Goal: Task Accomplishment & Management: Use online tool/utility

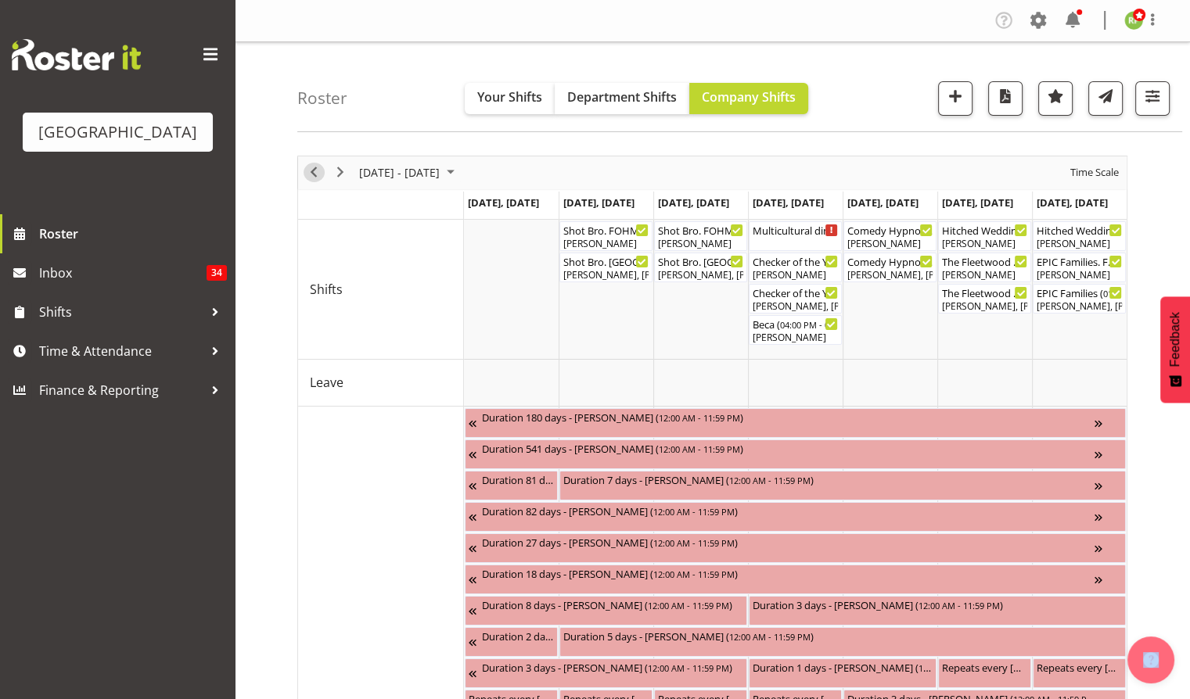
click at [310, 177] on span "Previous" at bounding box center [313, 173] width 19 height 20
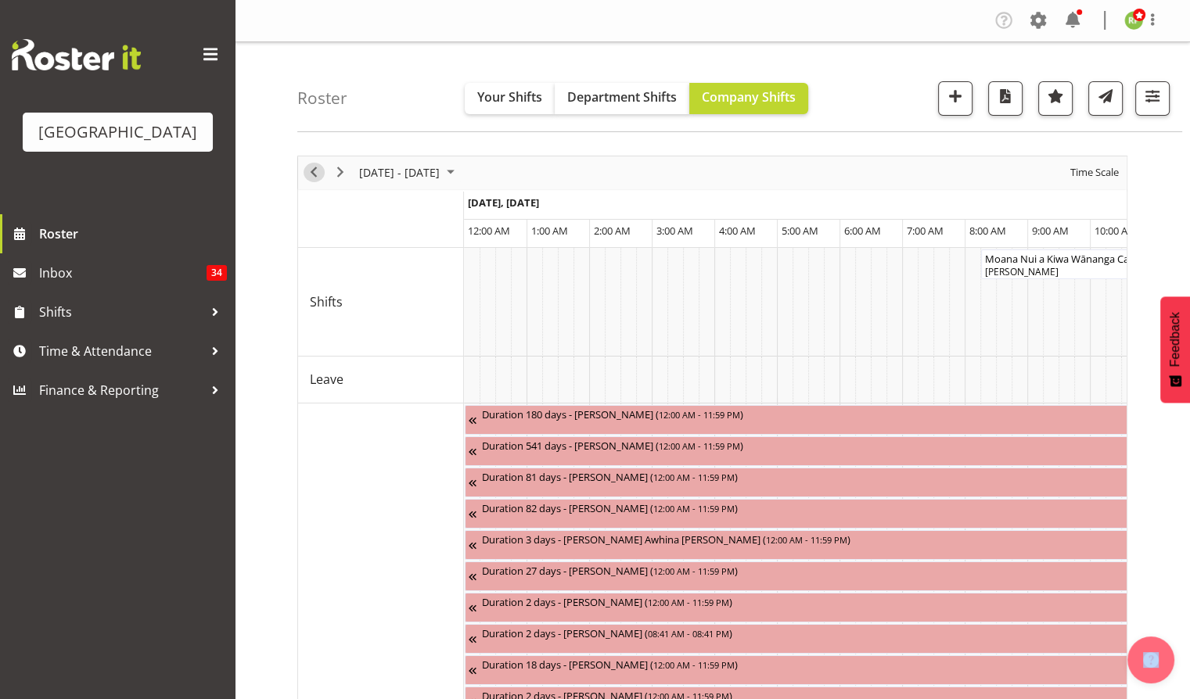
click at [318, 171] on span "Previous" at bounding box center [313, 173] width 19 height 20
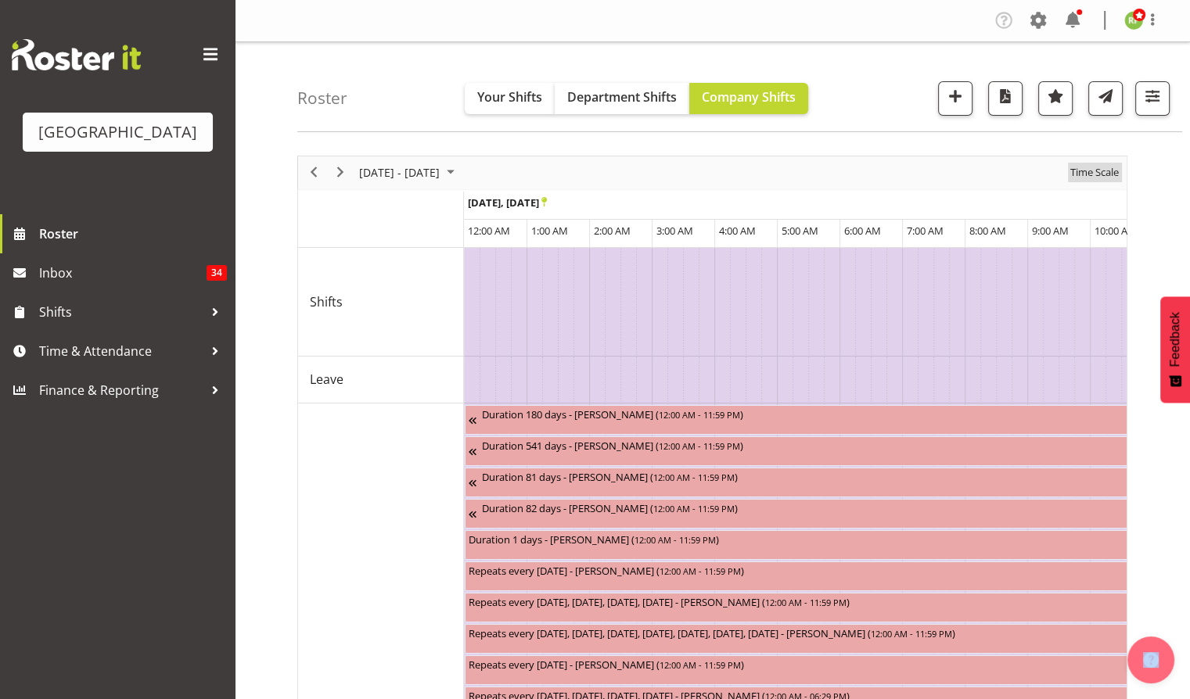
click at [1079, 177] on span "Time Scale" at bounding box center [1095, 173] width 52 height 20
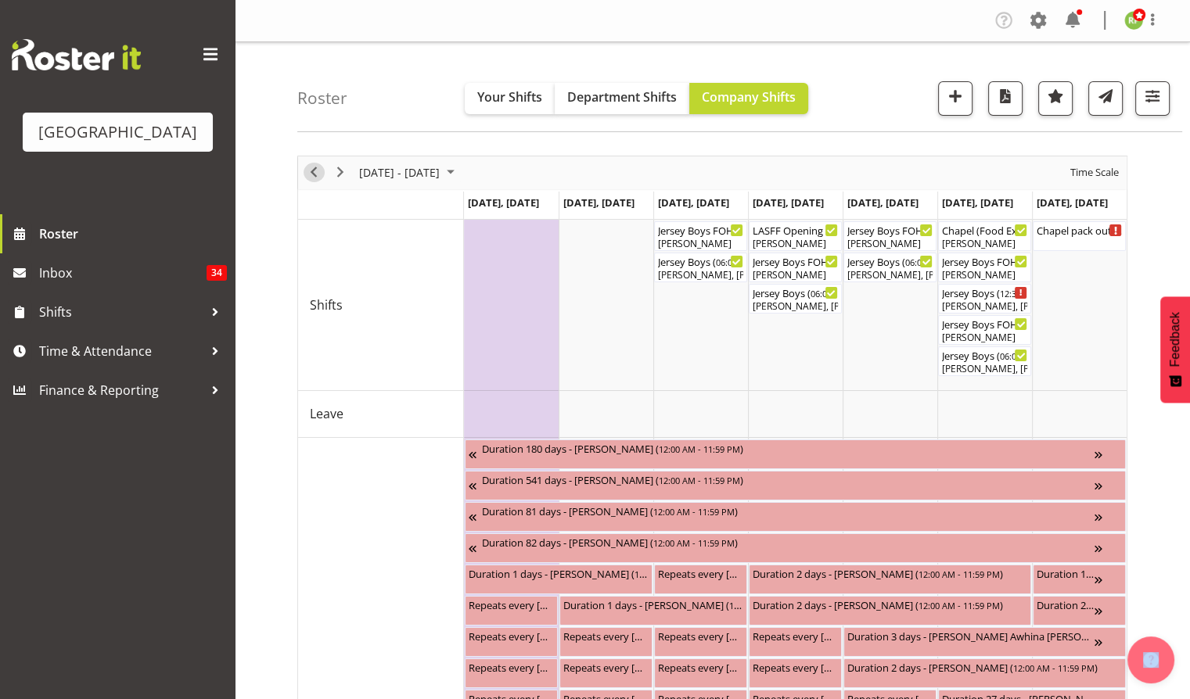
click at [310, 174] on span "Previous" at bounding box center [313, 173] width 19 height 20
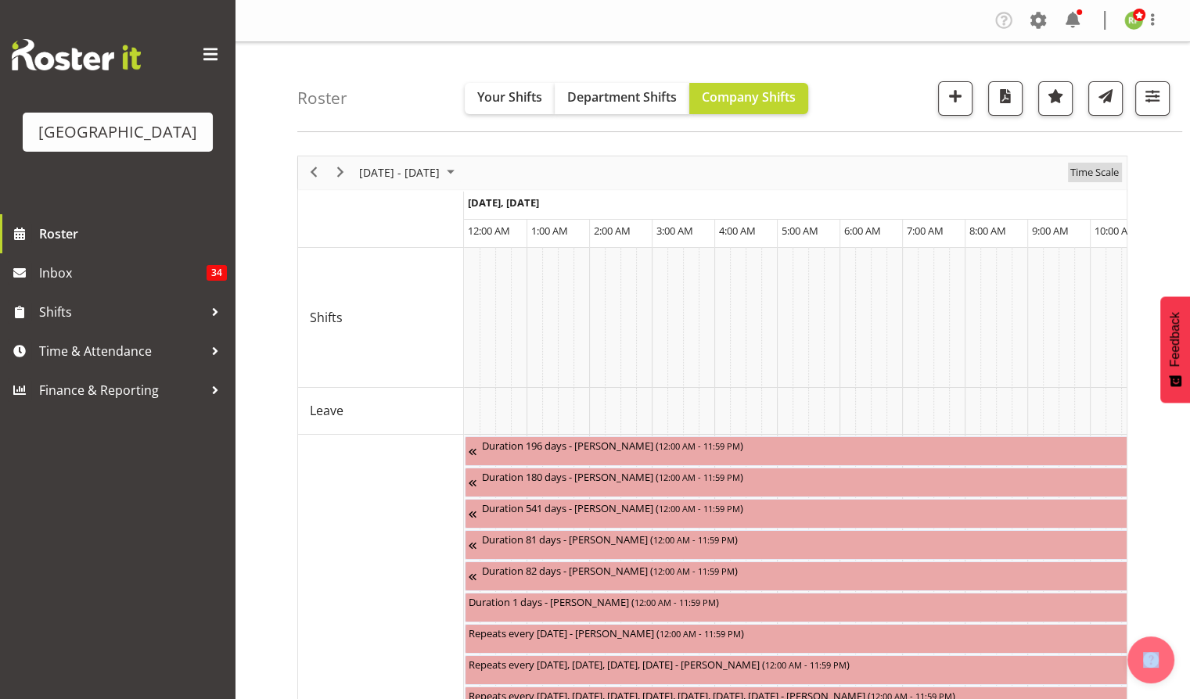
click at [1090, 177] on span "Time Scale" at bounding box center [1095, 173] width 52 height 20
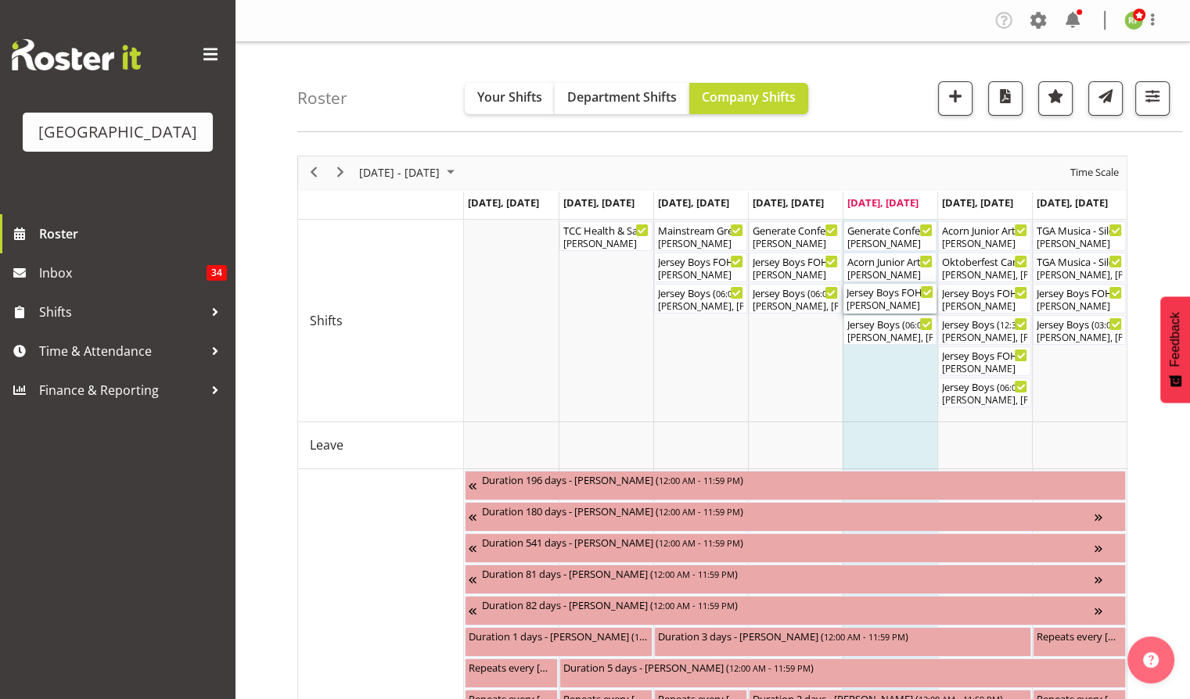
click at [896, 303] on div "[PERSON_NAME]" at bounding box center [889, 306] width 87 height 14
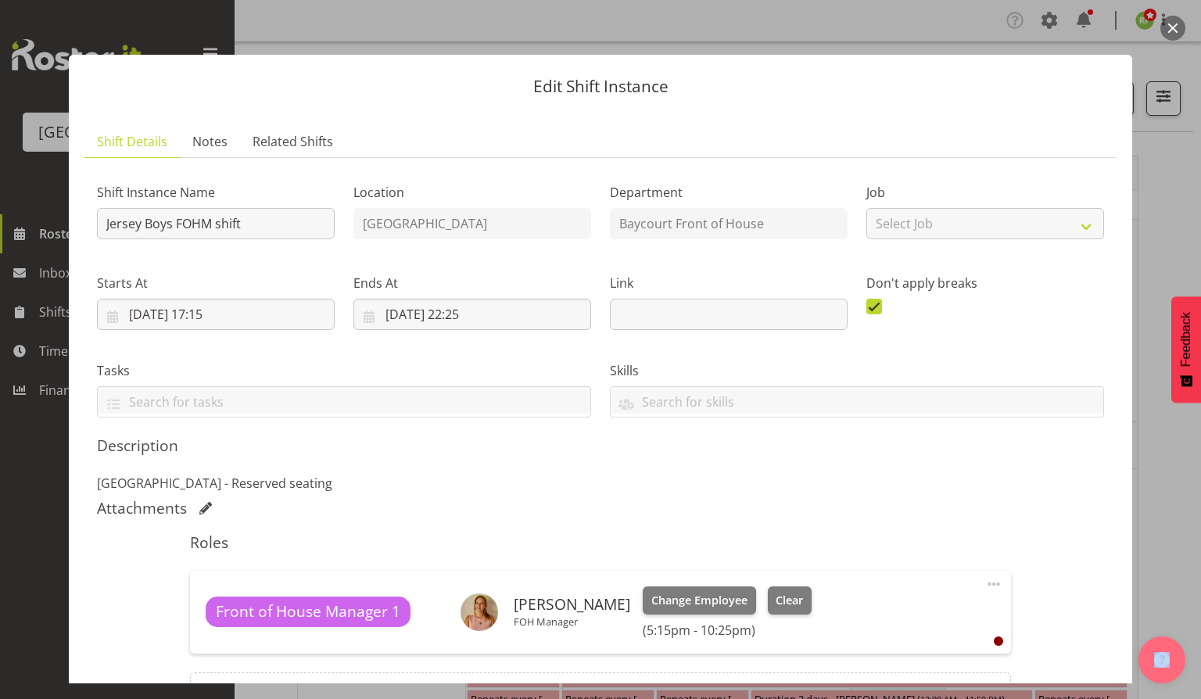
click at [1173, 34] on button "button" at bounding box center [1173, 28] width 25 height 25
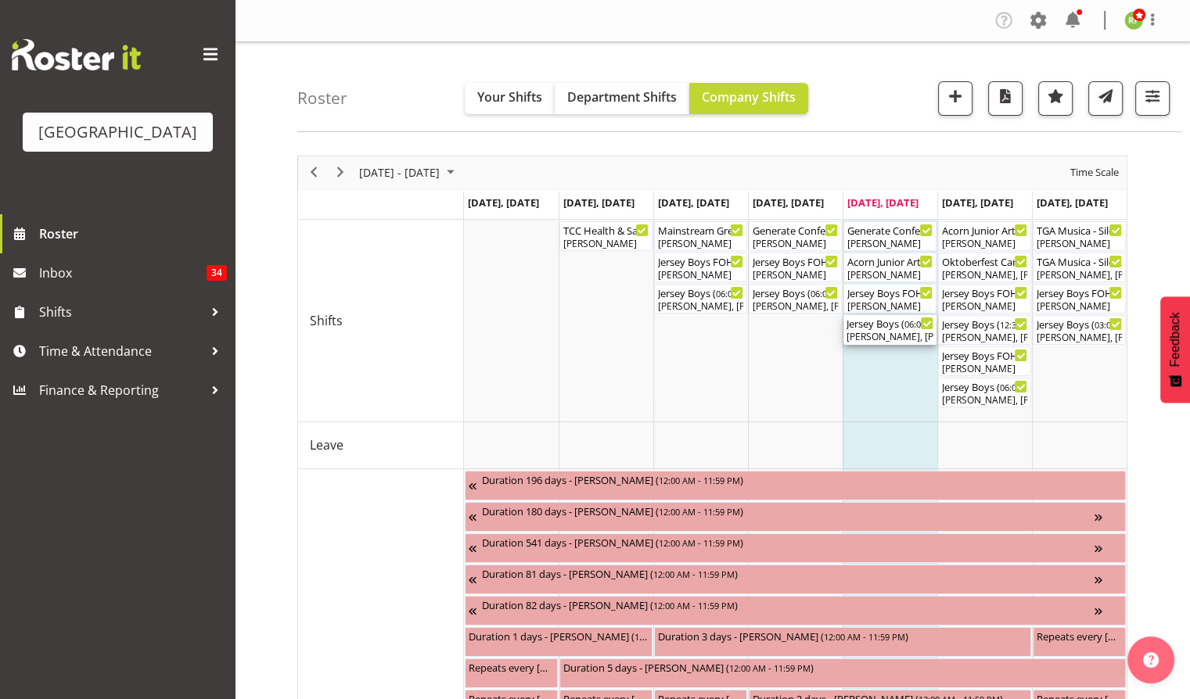
click at [894, 333] on div "[PERSON_NAME], [PERSON_NAME], [PERSON_NAME], [PERSON_NAME], [PERSON_NAME], [PER…" at bounding box center [889, 337] width 87 height 14
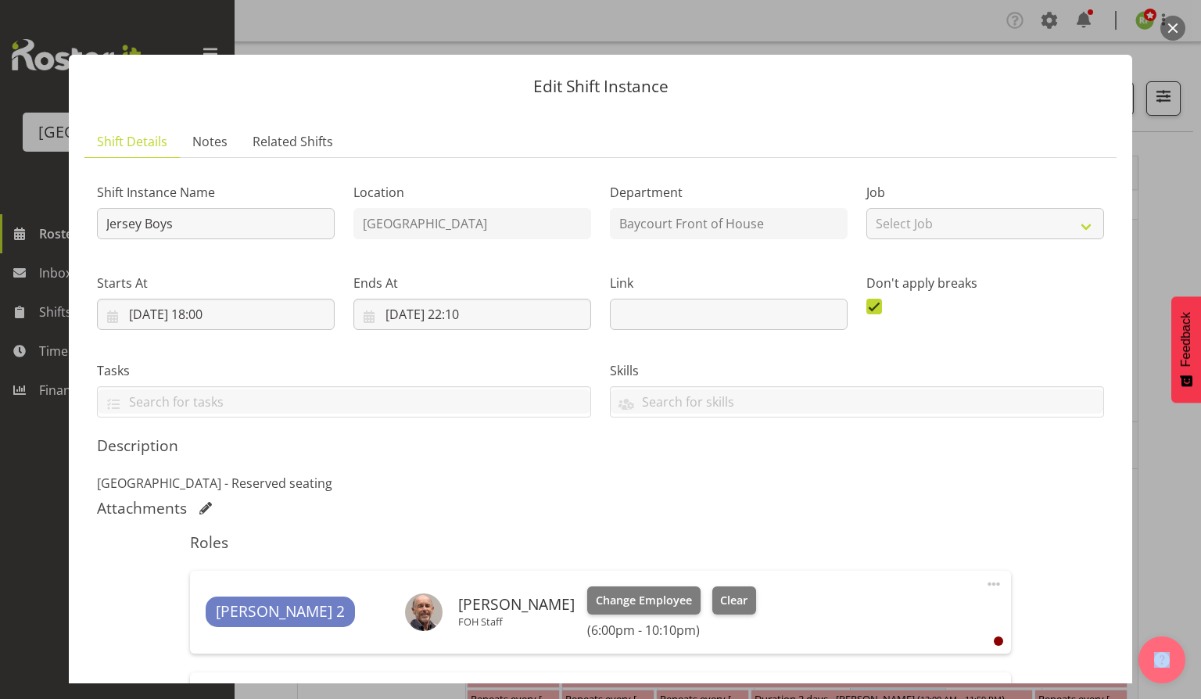
click at [1170, 32] on button "button" at bounding box center [1173, 28] width 25 height 25
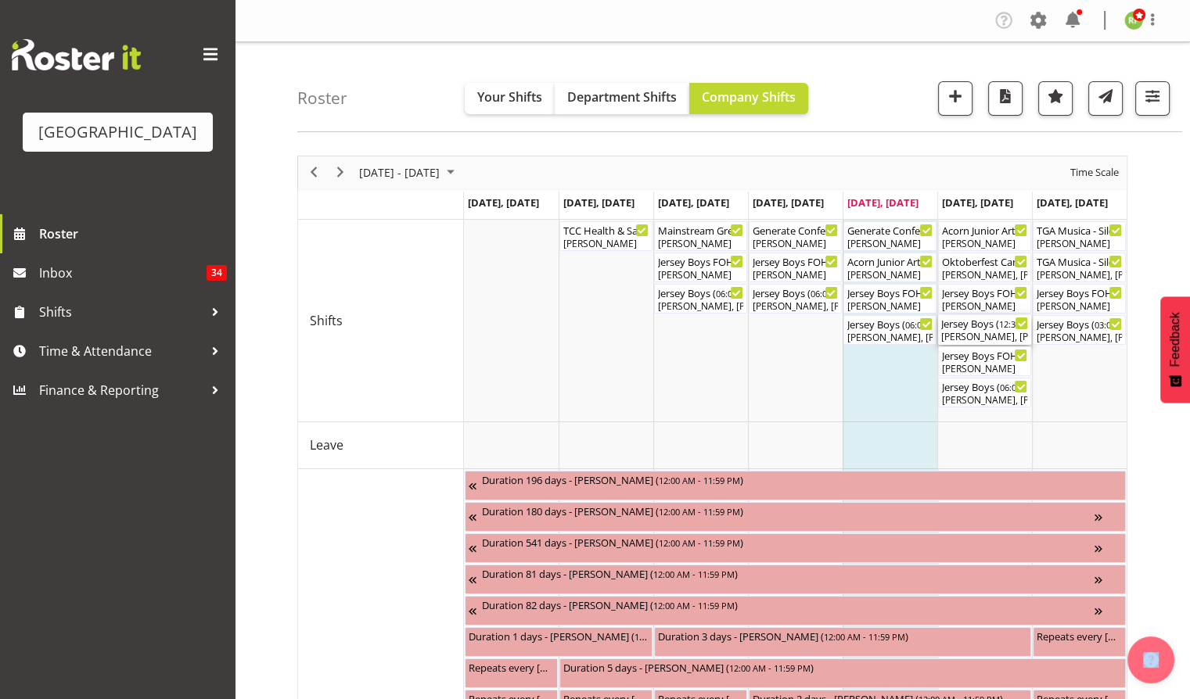
click at [982, 329] on div "Jersey Boys ( 12:30 PM - 04:40 PM )" at bounding box center [984, 323] width 87 height 16
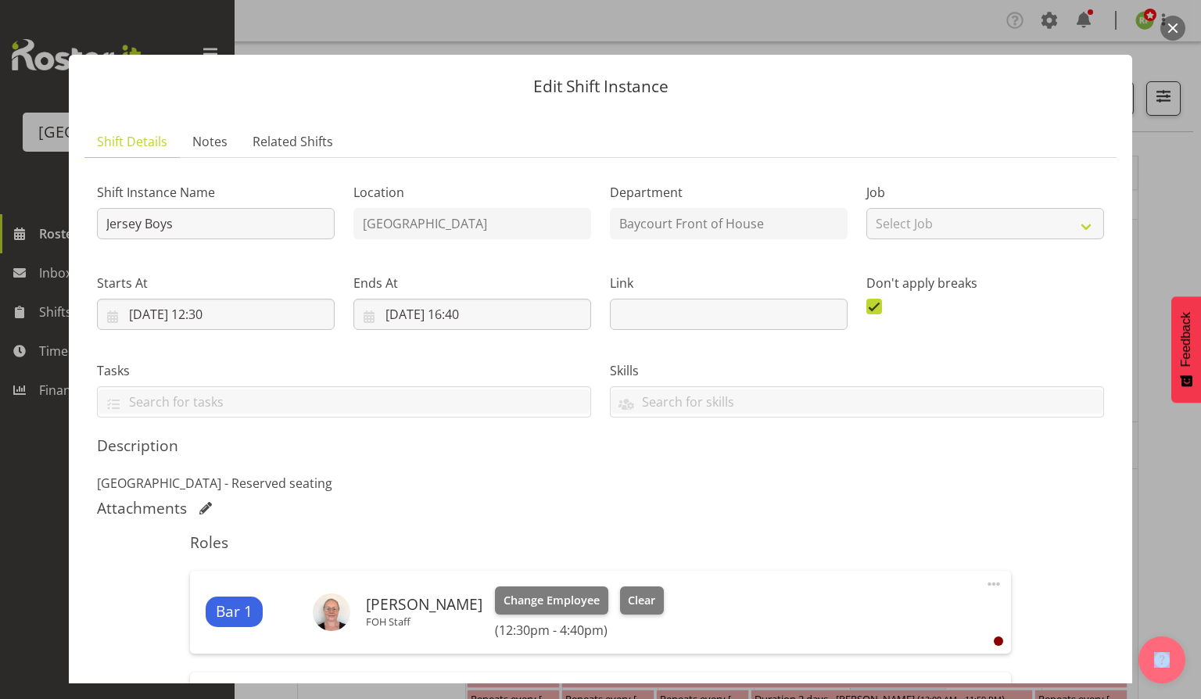
click at [1169, 27] on button "button" at bounding box center [1173, 28] width 25 height 25
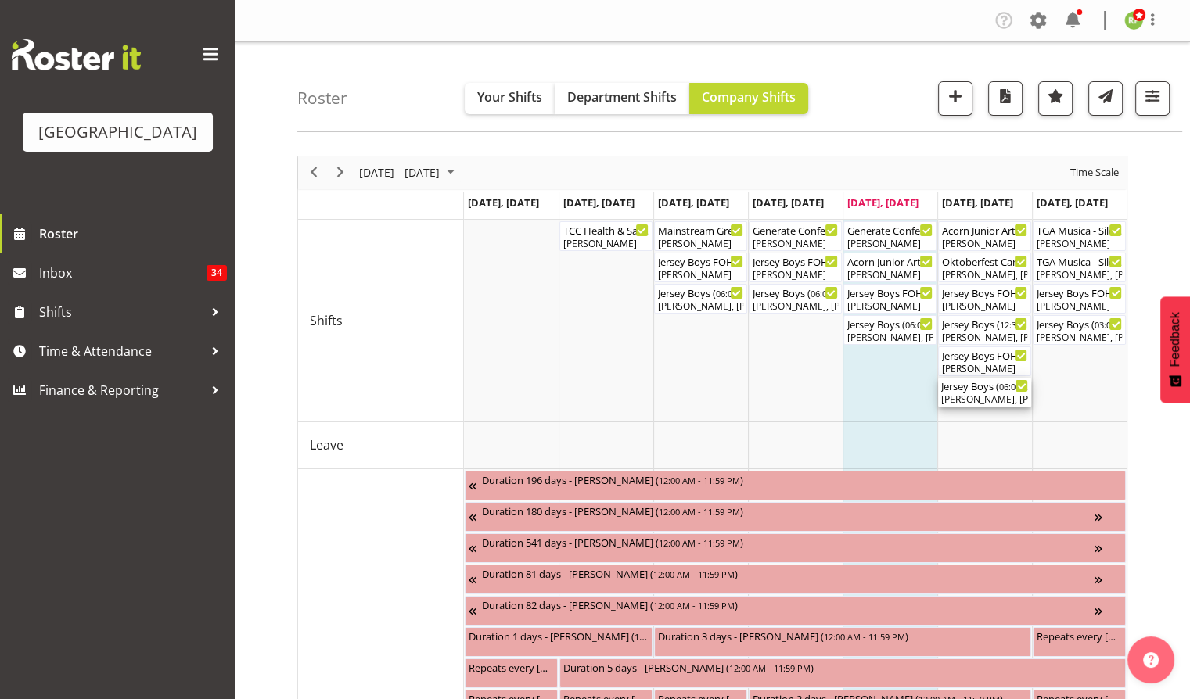
click at [976, 393] on div "Jersey Boys ( 06:00 PM - 10:10 PM ) [PERSON_NAME], [PERSON_NAME], [PERSON_NAME]…" at bounding box center [984, 393] width 87 height 30
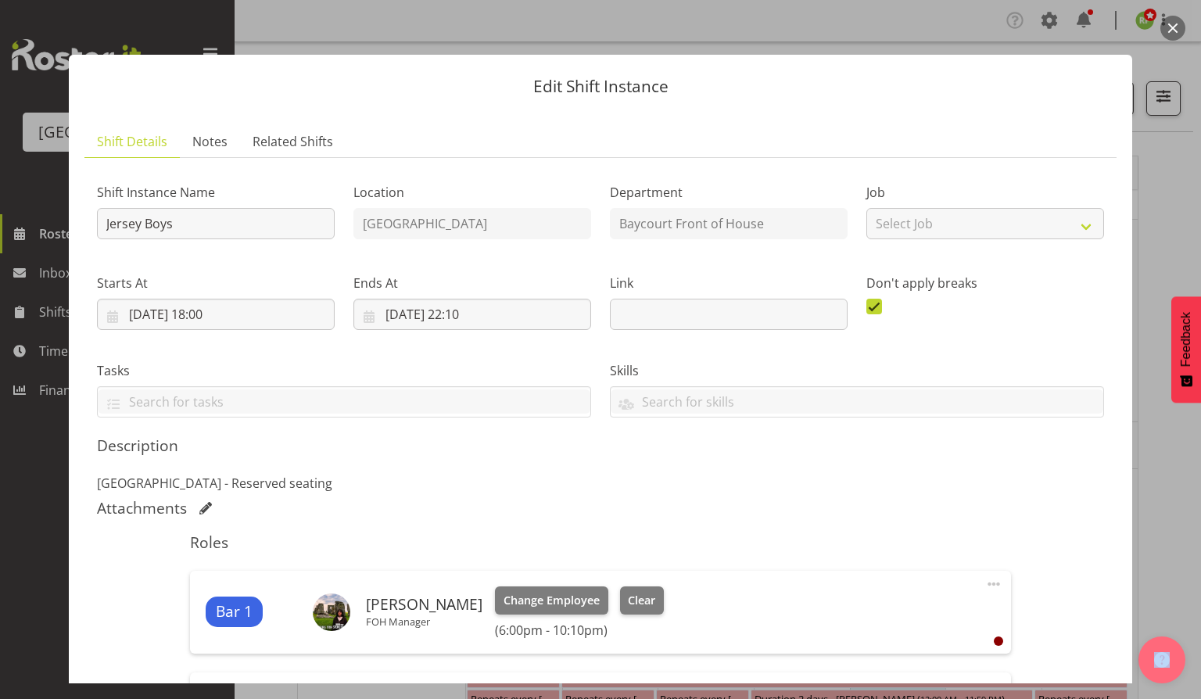
click at [1169, 30] on button "button" at bounding box center [1173, 28] width 25 height 25
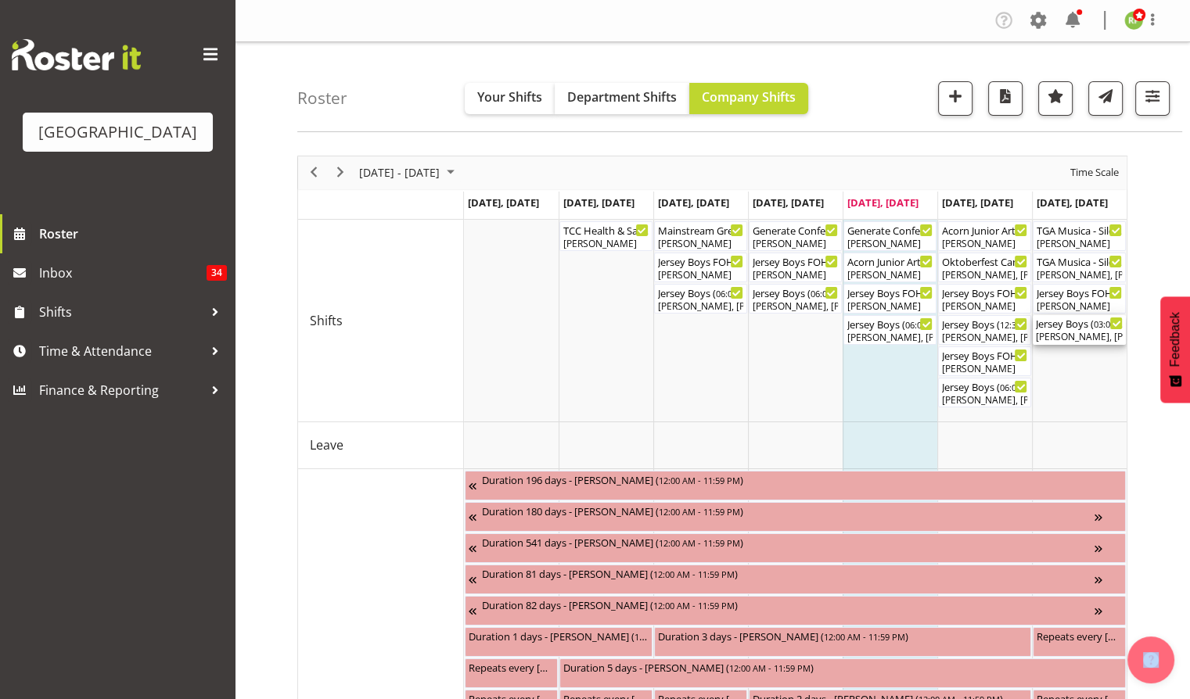
click at [1055, 328] on div "Jersey Boys ( 03:00 PM - 07:10 PM )" at bounding box center [1079, 323] width 87 height 16
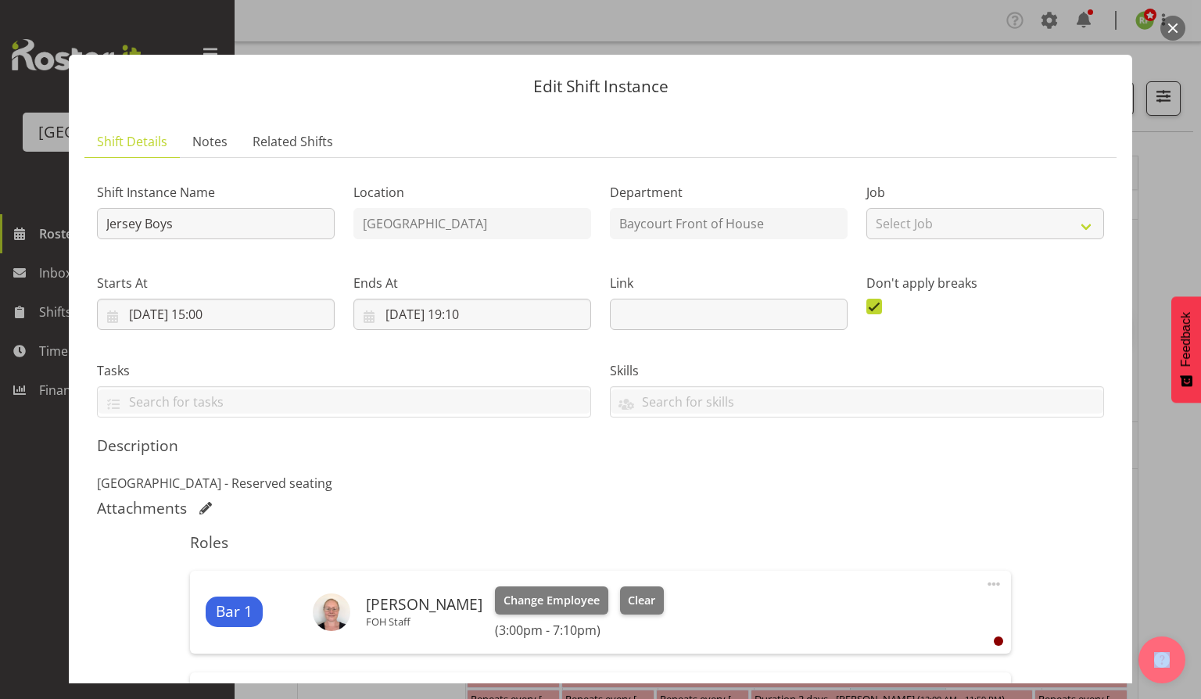
click at [1169, 36] on button "button" at bounding box center [1173, 28] width 25 height 25
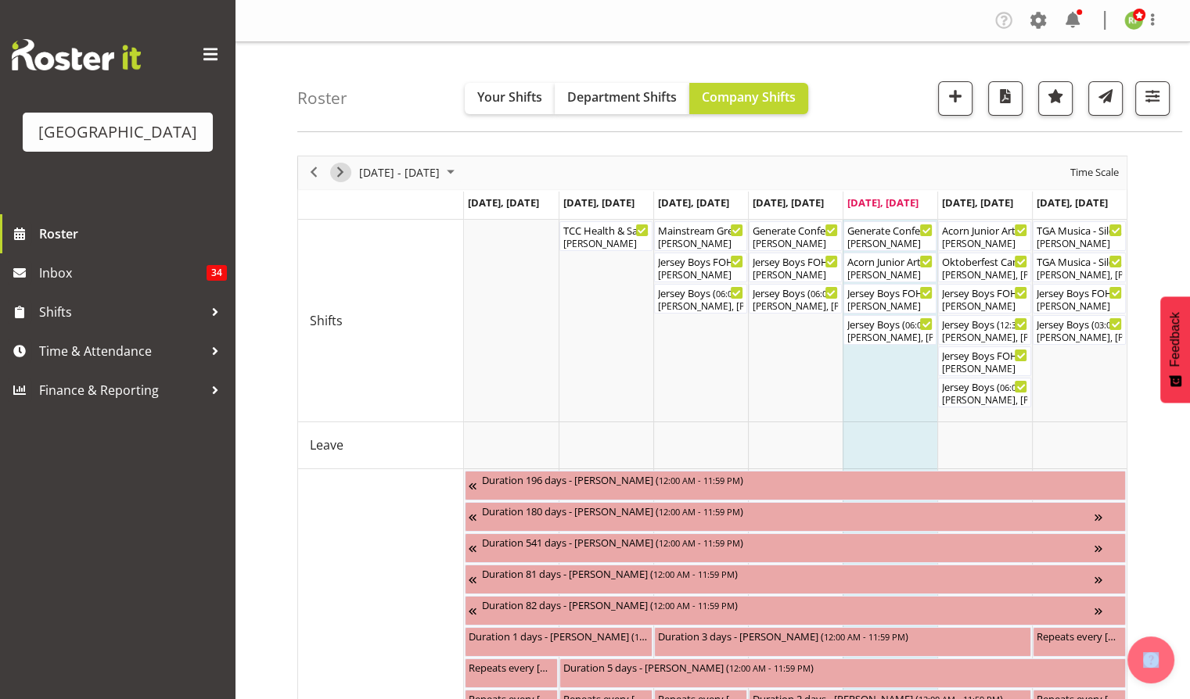
click at [343, 169] on span "Next" at bounding box center [340, 173] width 19 height 20
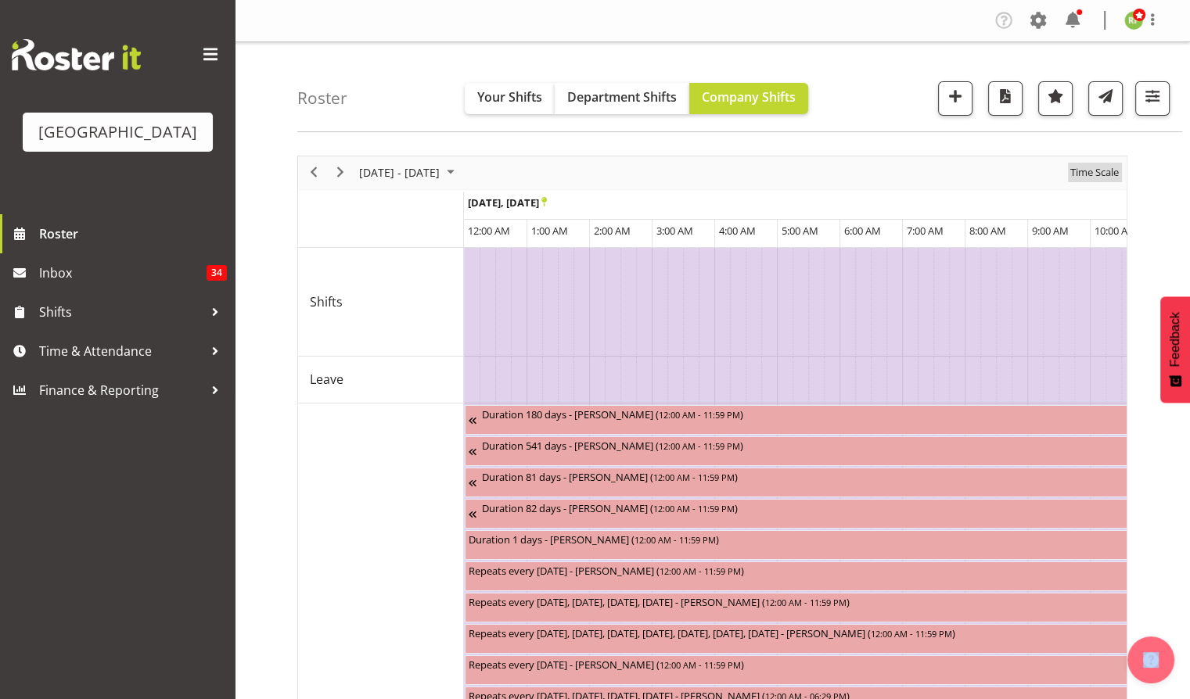
click at [1104, 174] on span "Time Scale" at bounding box center [1095, 173] width 52 height 20
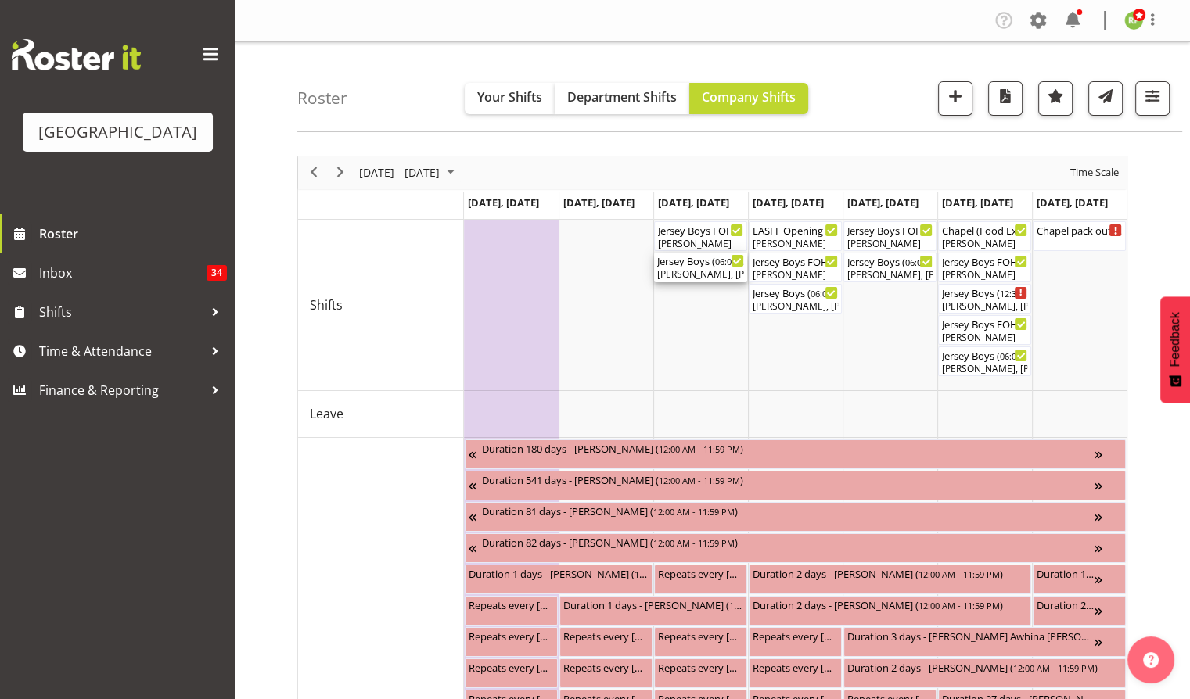
click at [683, 271] on div "[PERSON_NAME], [PERSON_NAME], [PERSON_NAME], [PERSON_NAME], [PERSON_NAME], [PER…" at bounding box center [700, 275] width 87 height 14
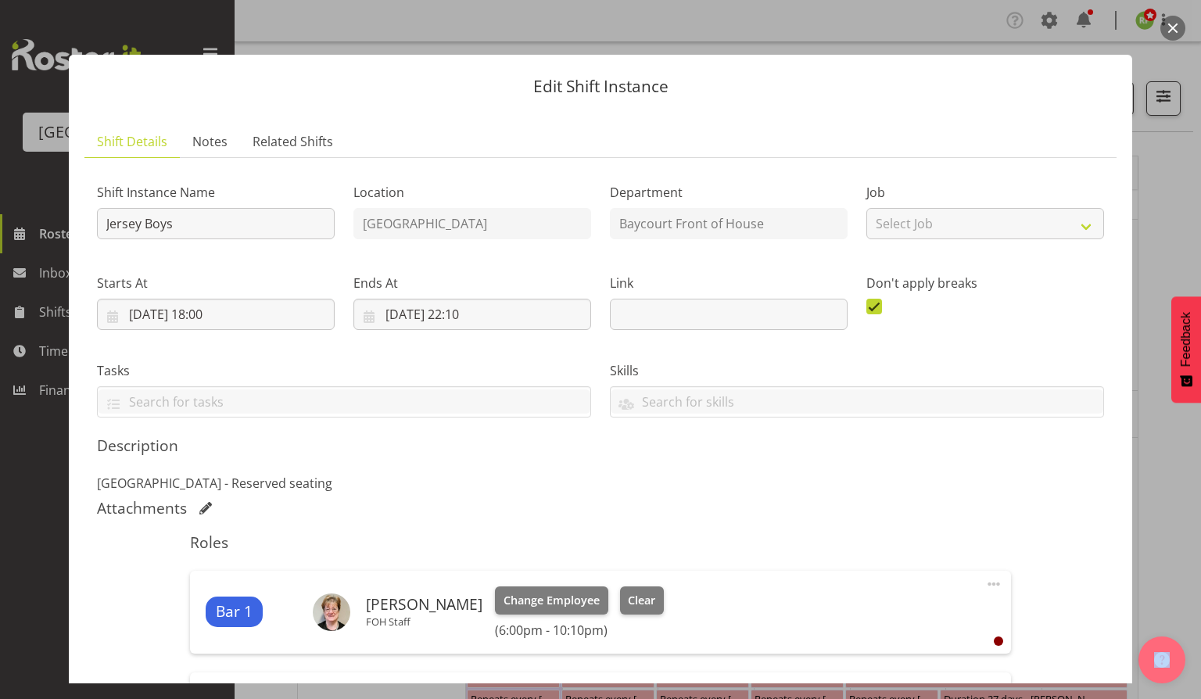
click at [1186, 17] on div at bounding box center [600, 349] width 1201 height 699
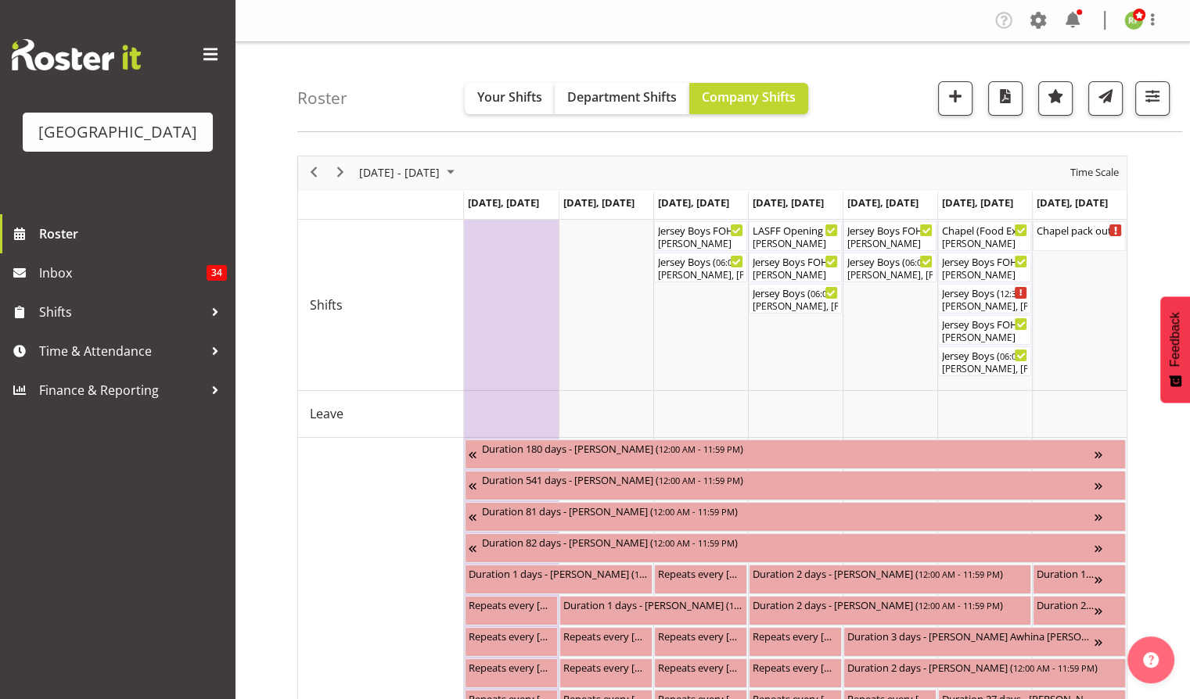
click at [845, 114] on div "Roster Your Shifts Department Shifts Company Shifts All Locations [GEOGRAPHIC_D…" at bounding box center [739, 87] width 885 height 90
